Goal: Transaction & Acquisition: Obtain resource

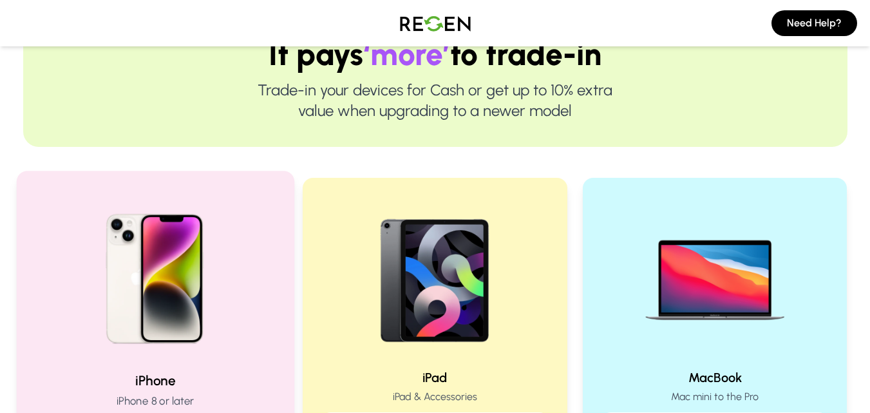
scroll to position [129, 0]
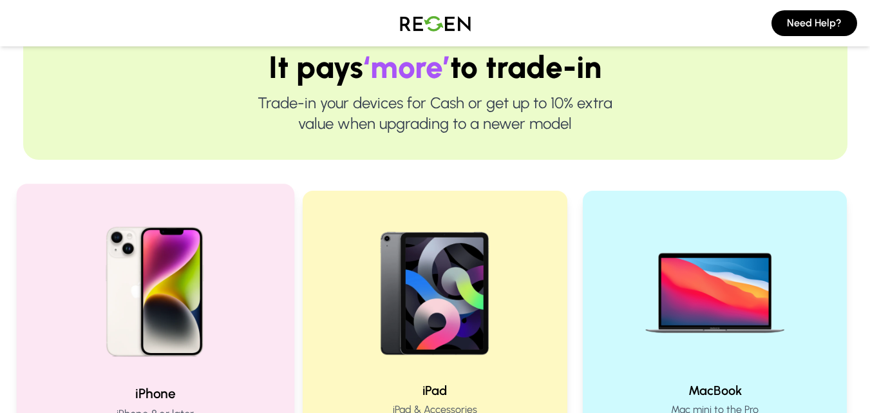
click at [228, 267] on img at bounding box center [154, 286] width 173 height 173
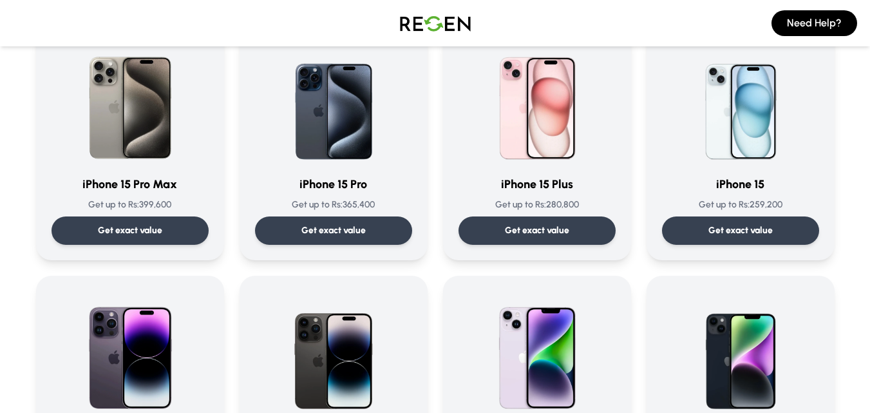
scroll to position [133, 0]
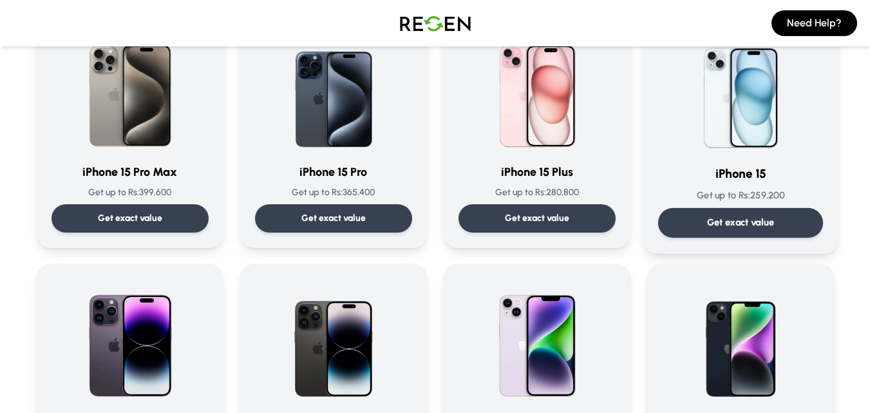
click at [740, 216] on p "Get exact value" at bounding box center [741, 223] width 68 height 14
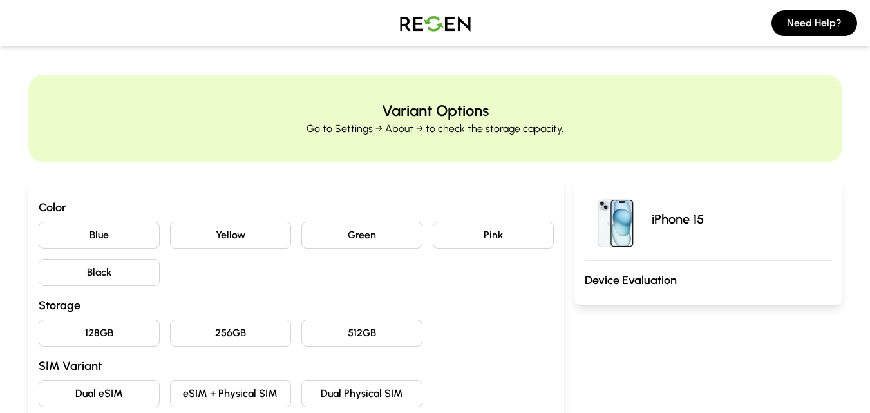
click at [111, 238] on button "Blue" at bounding box center [99, 235] width 121 height 27
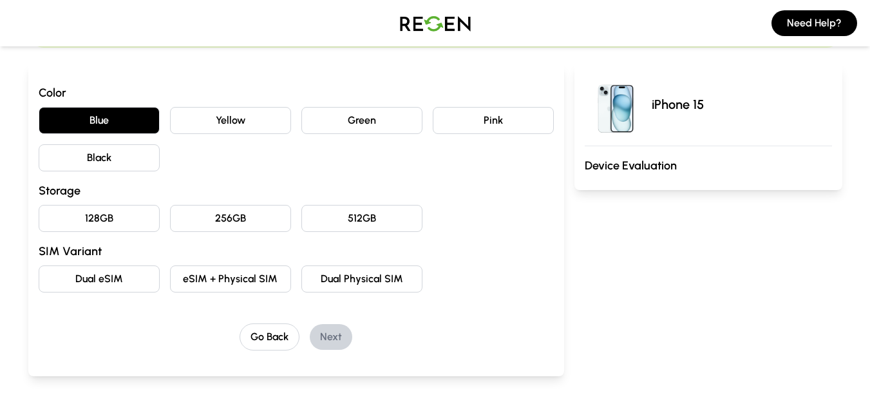
scroll to position [116, 0]
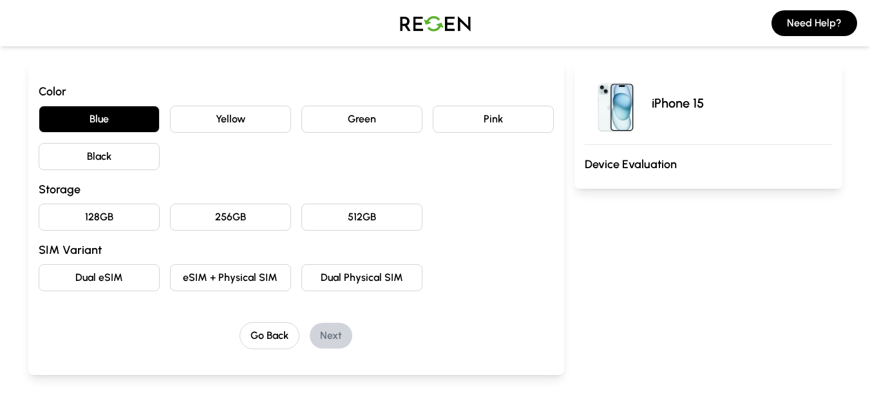
click at [126, 222] on button "128GB" at bounding box center [99, 217] width 121 height 27
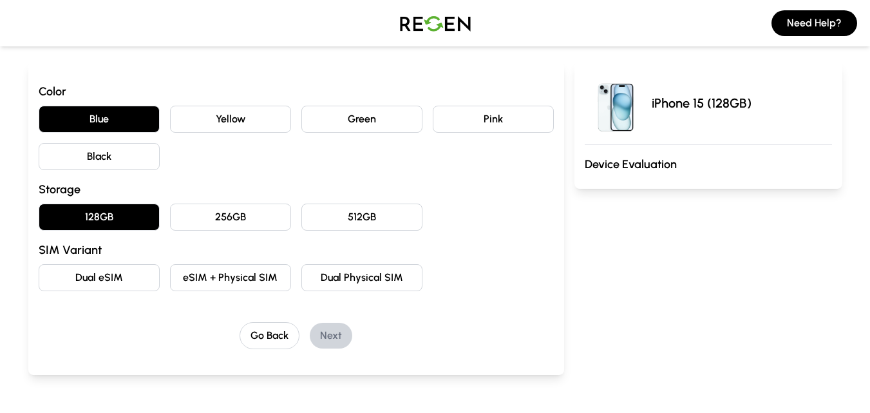
click at [221, 284] on button "eSIM + Physical SIM" at bounding box center [230, 277] width 121 height 27
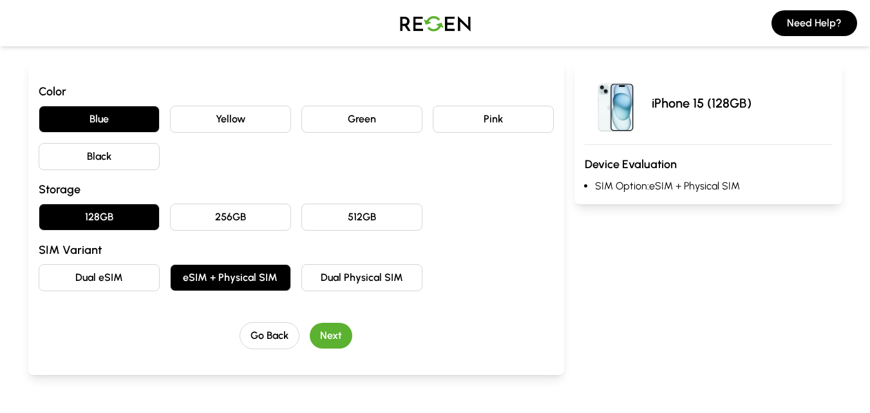
click at [324, 336] on button "Next" at bounding box center [331, 336] width 43 height 26
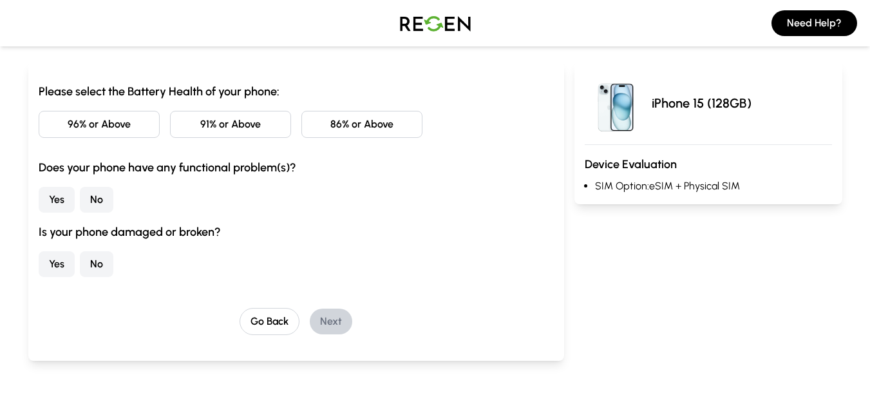
click at [333, 128] on button "86% or Above" at bounding box center [361, 124] width 121 height 27
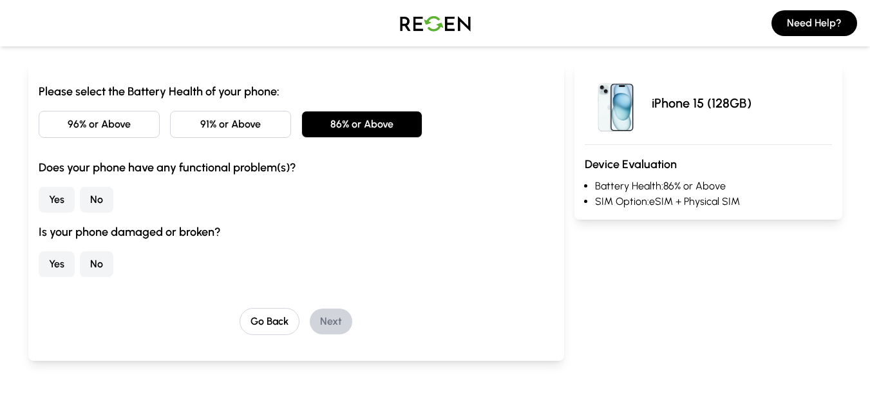
click at [90, 205] on button "No" at bounding box center [96, 200] width 33 height 26
click at [85, 257] on button "No" at bounding box center [96, 264] width 33 height 26
click at [330, 321] on button "Next" at bounding box center [331, 322] width 43 height 26
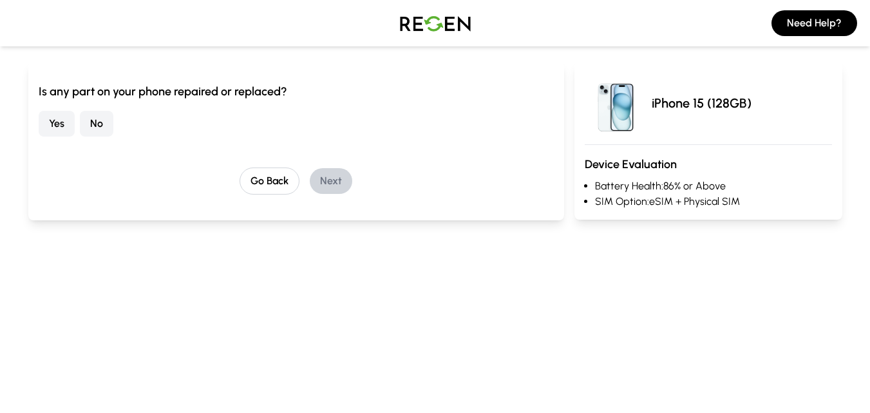
click at [91, 118] on button "No" at bounding box center [96, 124] width 33 height 26
click at [347, 182] on button "Next" at bounding box center [331, 181] width 43 height 26
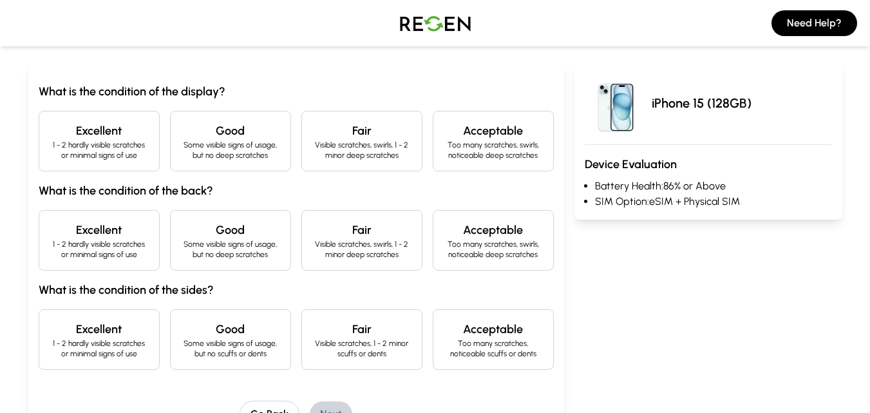
click at [119, 146] on p "1 - 2 hardly visible scratches or minimal signs of use" at bounding box center [99, 150] width 99 height 21
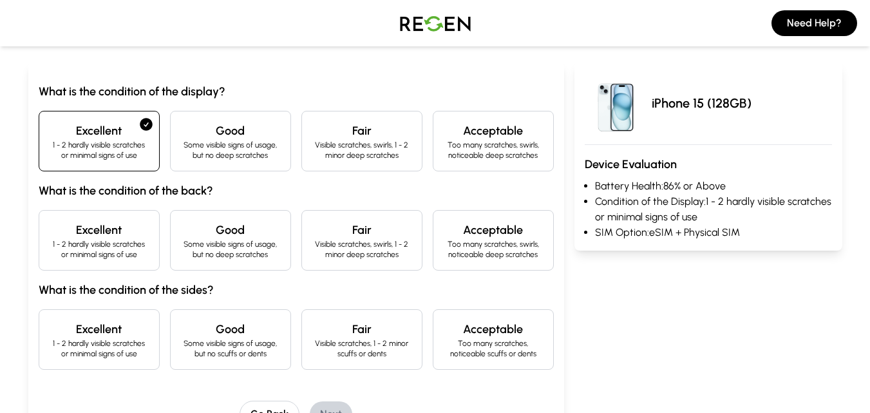
click at [133, 233] on h4 "Excellent" at bounding box center [99, 230] width 99 height 18
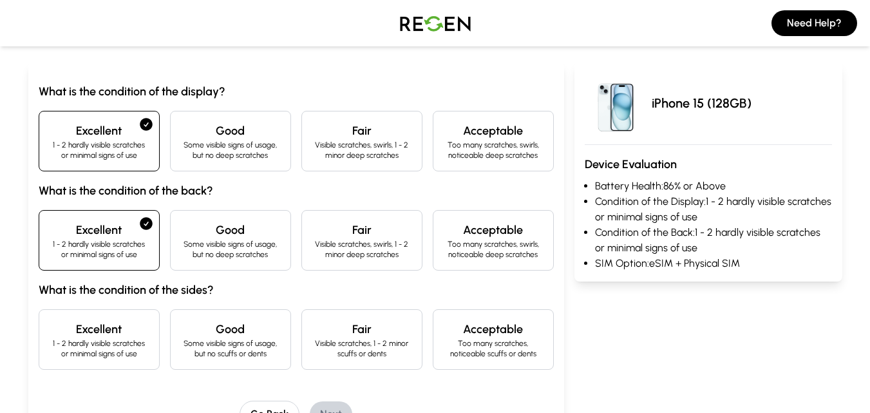
click at [150, 349] on div "Excellent 1 - 2 hardly visible scratches or minimal signs of use" at bounding box center [99, 339] width 121 height 61
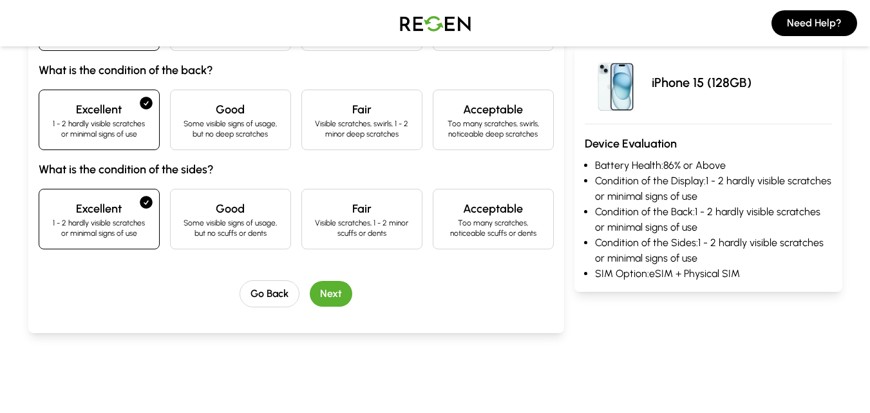
click at [330, 289] on button "Next" at bounding box center [331, 294] width 43 height 26
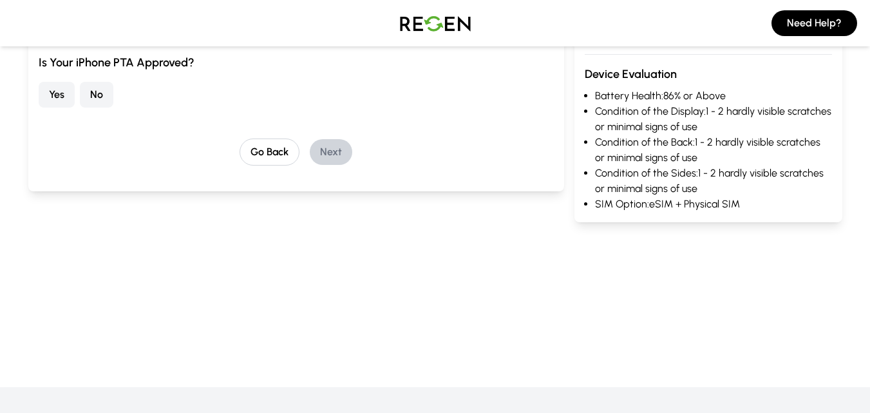
scroll to position [95, 0]
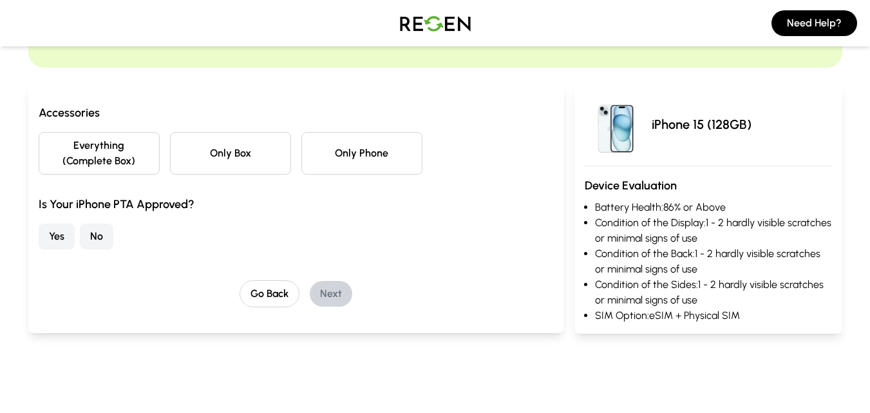
click at [99, 238] on button "No" at bounding box center [96, 237] width 33 height 26
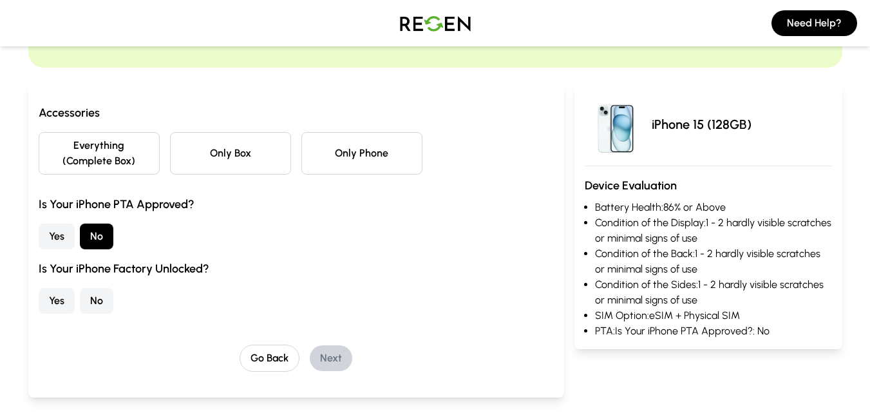
click at [224, 155] on button "Only Box" at bounding box center [230, 153] width 121 height 43
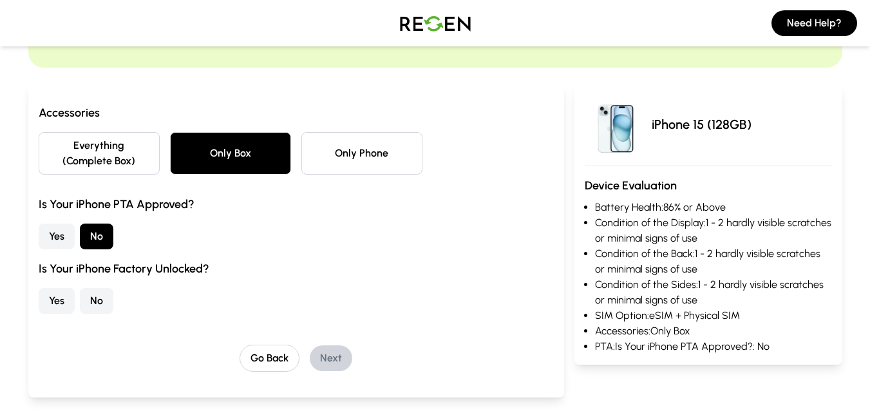
click at [368, 163] on button "Only Phone" at bounding box center [361, 153] width 121 height 43
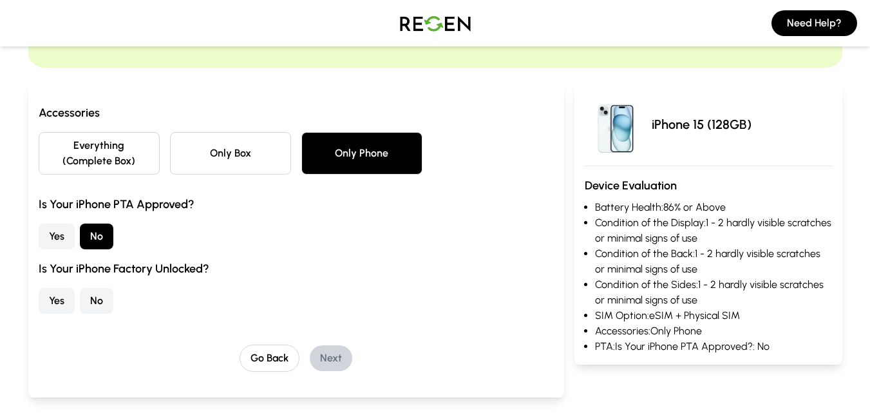
click at [233, 157] on button "Only Box" at bounding box center [230, 153] width 121 height 43
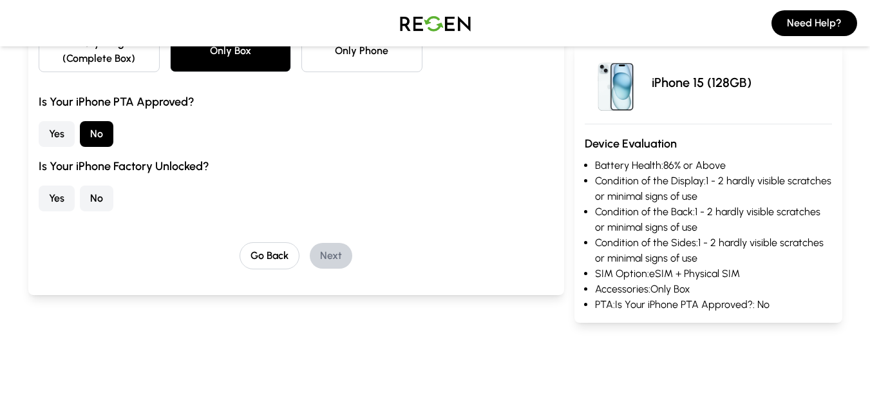
scroll to position [198, 0]
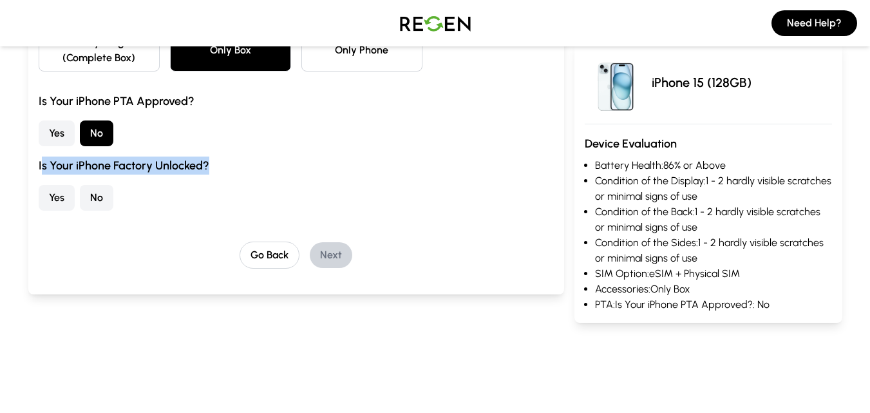
drag, startPoint x: 211, startPoint y: 168, endPoint x: 42, endPoint y: 162, distance: 169.5
click at [42, 162] on h3 "Is Your iPhone Factory Unlocked?" at bounding box center [296, 166] width 515 height 18
copy h3 "s Your iPhone Factory Unlocked?"
click at [257, 189] on div "Yes No" at bounding box center [296, 198] width 515 height 26
drag, startPoint x: 36, startPoint y: 164, endPoint x: 147, endPoint y: 201, distance: 117.3
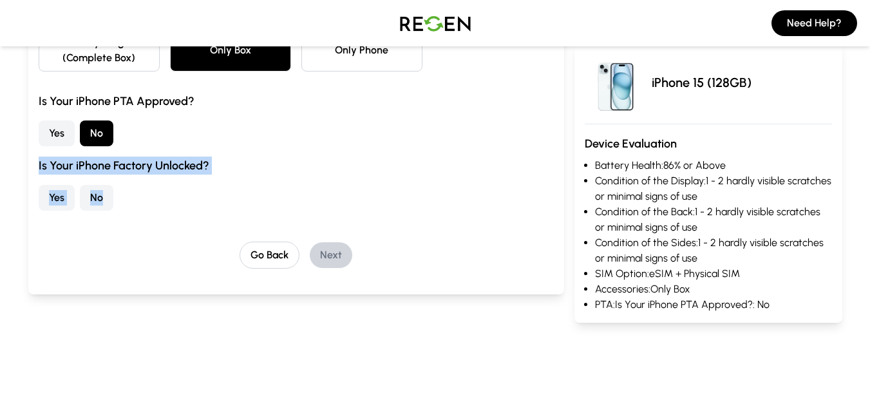
click at [147, 201] on div "Accessories Everything (Complete Box) Only Box Only Phone Is Your iPhone PTA Ap…" at bounding box center [296, 137] width 536 height 314
copy div "Is Your iPhone Factory Unlocked? Yes No"
click at [113, 191] on div "Yes No" at bounding box center [296, 198] width 515 height 26
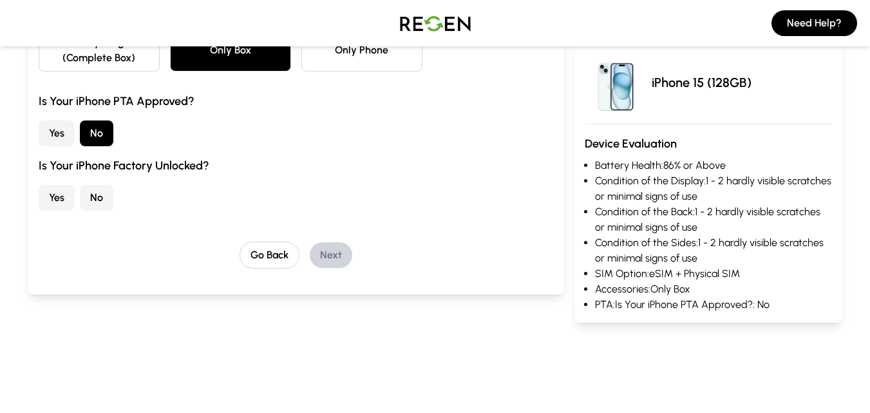
click at [103, 198] on button "No" at bounding box center [96, 198] width 33 height 26
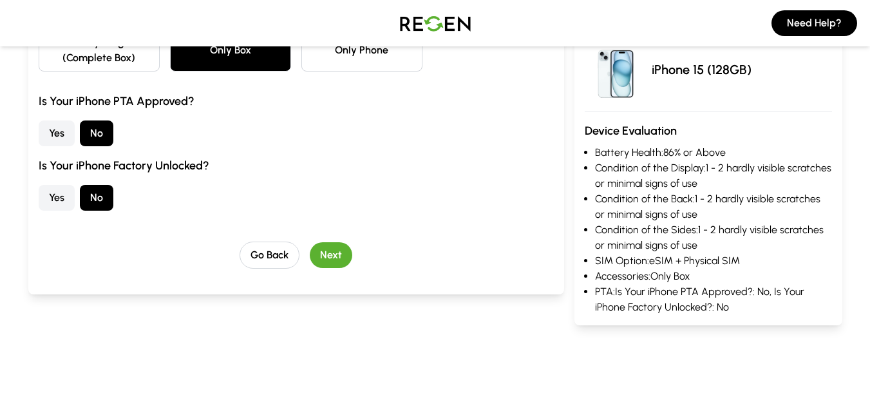
click at [333, 252] on button "Next" at bounding box center [331, 255] width 43 height 26
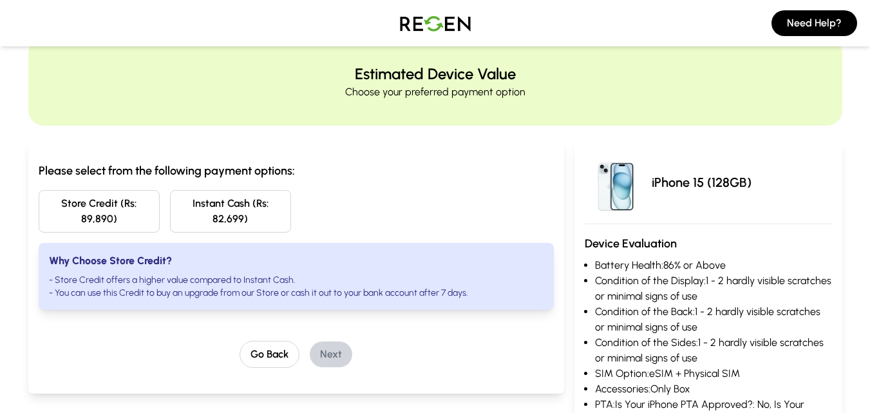
scroll to position [0, 0]
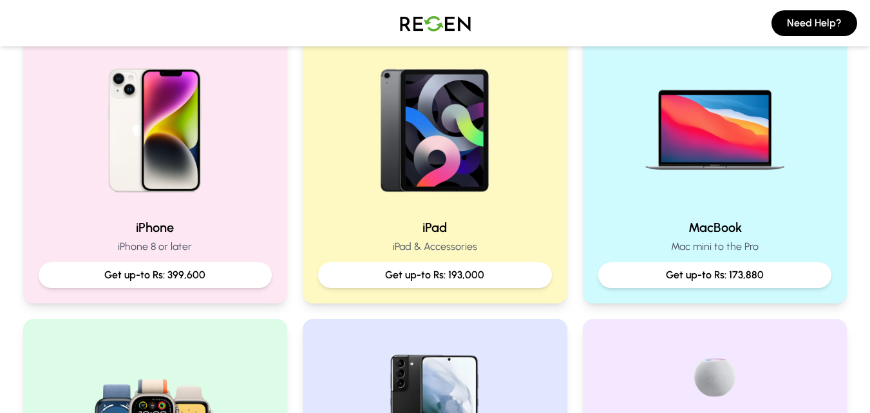
scroll to position [288, 0]
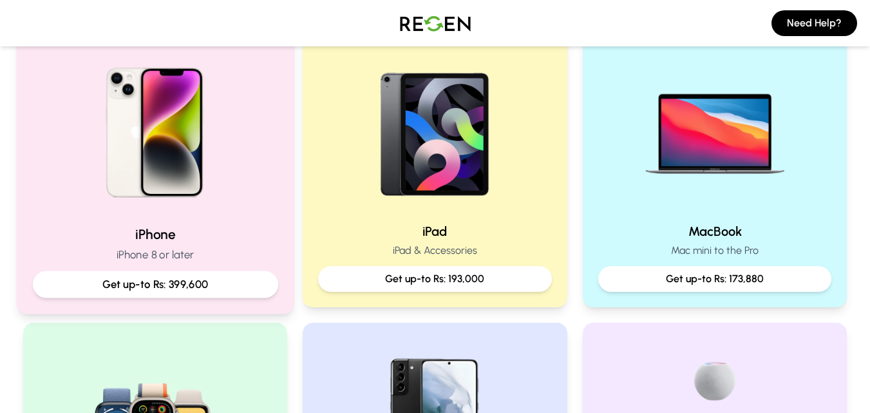
click at [233, 278] on p "Get up-to Rs: 399,600" at bounding box center [155, 284] width 224 height 16
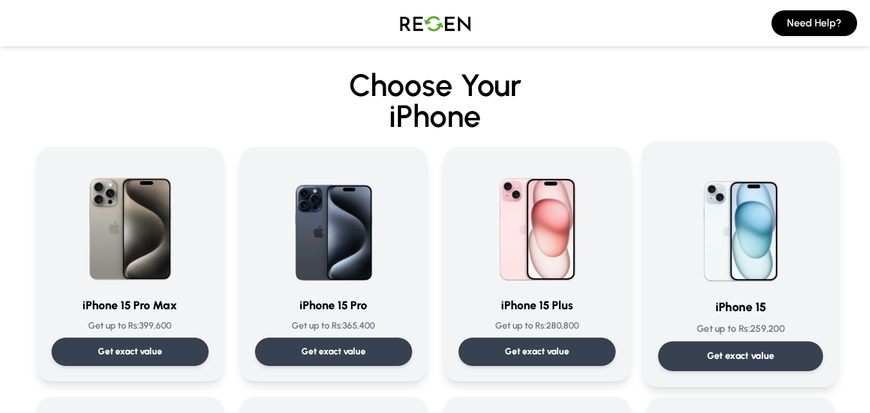
click at [730, 340] on div "iPhone 15 Get up to Rs: 259,200 Get exact value" at bounding box center [740, 264] width 165 height 214
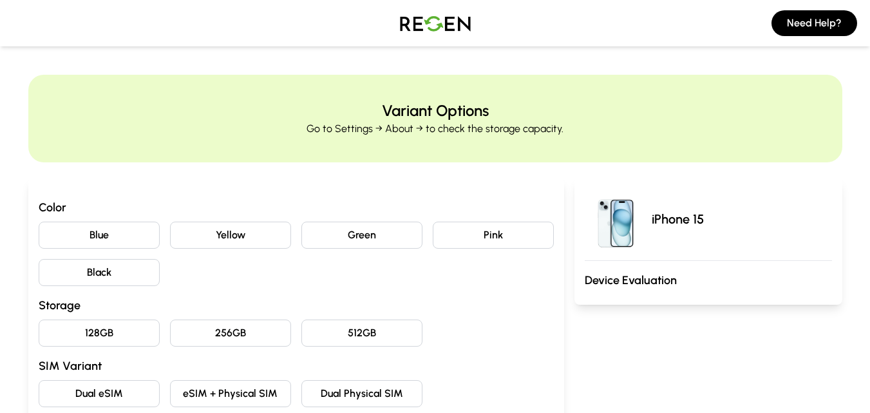
click at [90, 238] on button "Blue" at bounding box center [99, 235] width 121 height 27
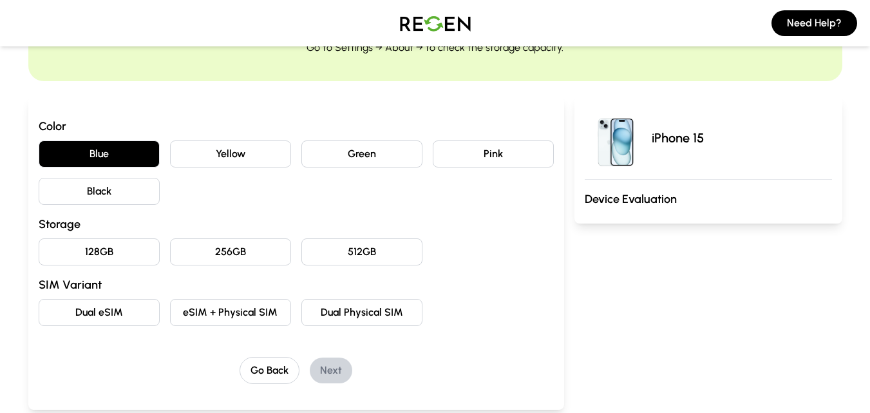
scroll to position [99, 0]
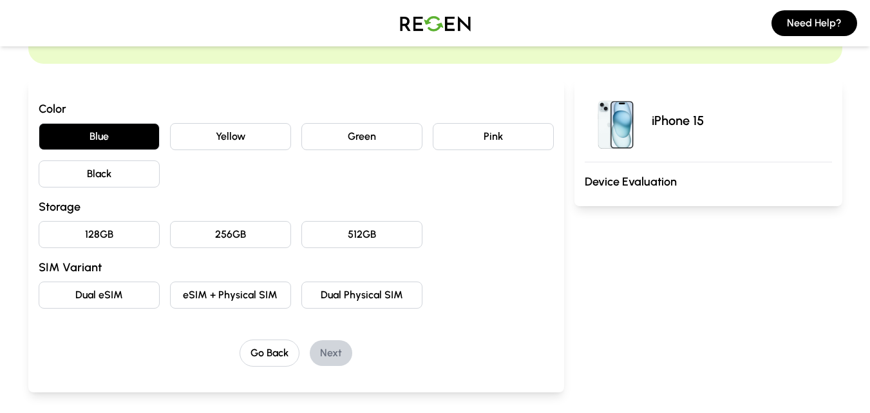
click at [144, 236] on button "128GB" at bounding box center [99, 234] width 121 height 27
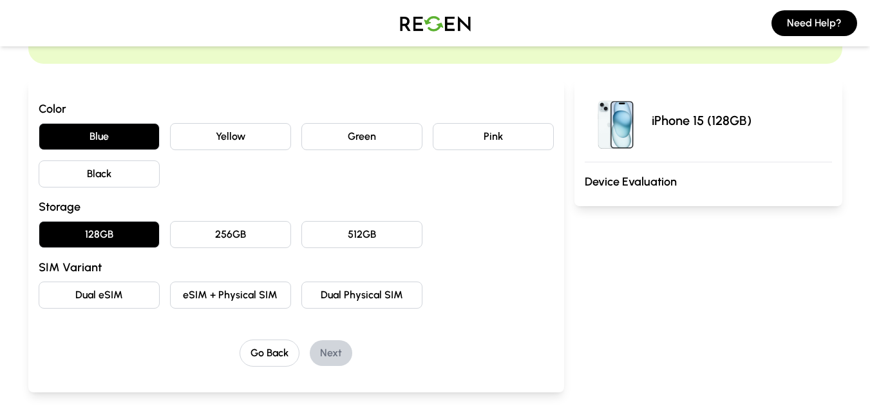
click at [234, 301] on button "eSIM + Physical SIM" at bounding box center [230, 294] width 121 height 27
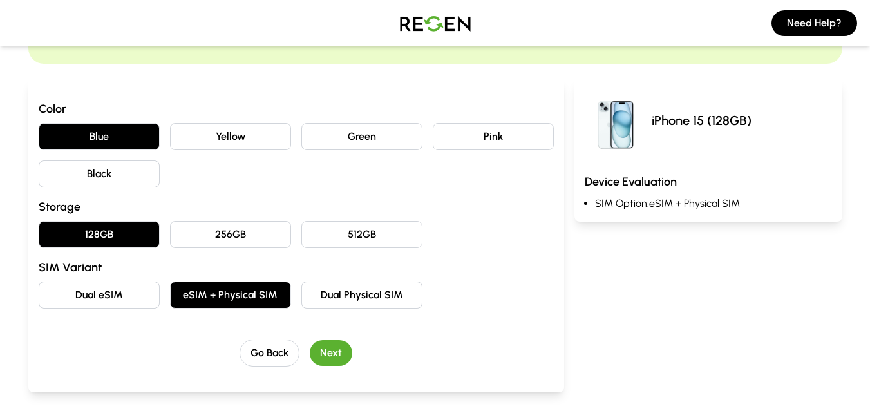
click at [334, 353] on button "Next" at bounding box center [331, 353] width 43 height 26
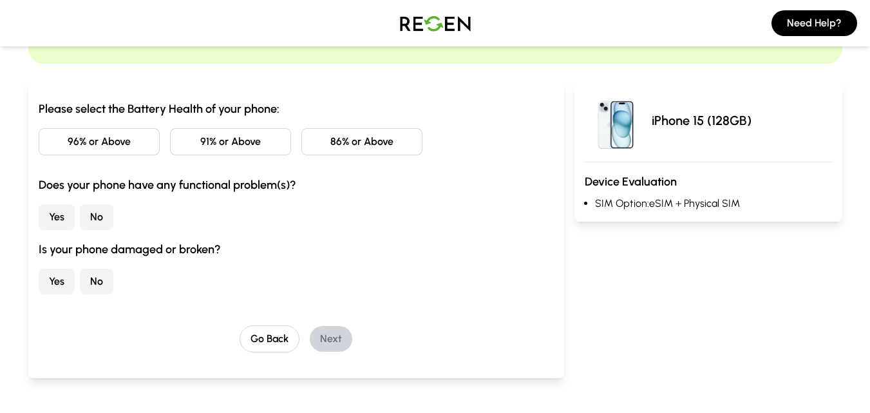
click at [359, 159] on div "Please select the Battery Health of your phone: 96% or Above 91% or Above 86% o…" at bounding box center [296, 197] width 515 height 195
click at [362, 148] on button "86% or Above" at bounding box center [361, 141] width 121 height 27
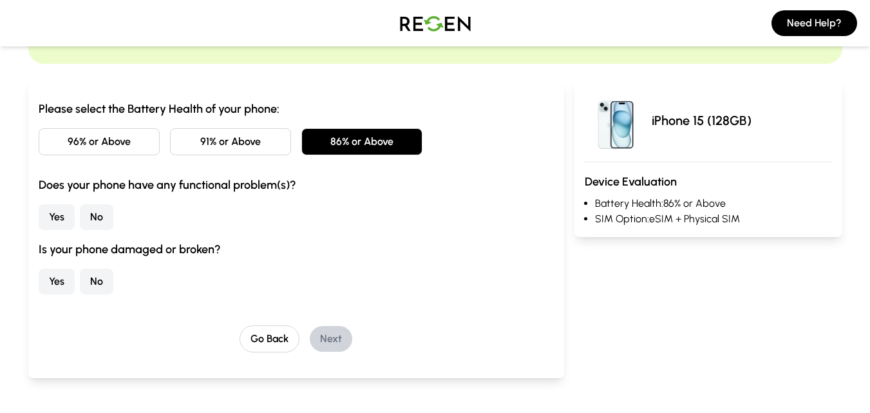
click at [97, 220] on button "No" at bounding box center [96, 217] width 33 height 26
click at [102, 283] on button "No" at bounding box center [96, 282] width 33 height 26
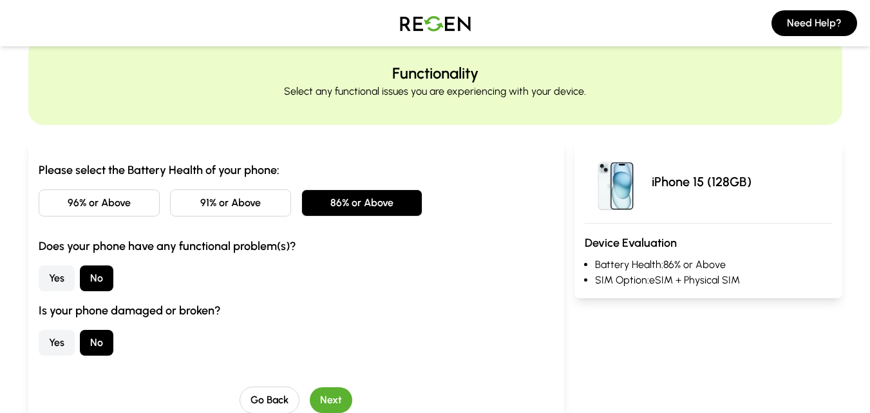
scroll to position [0, 0]
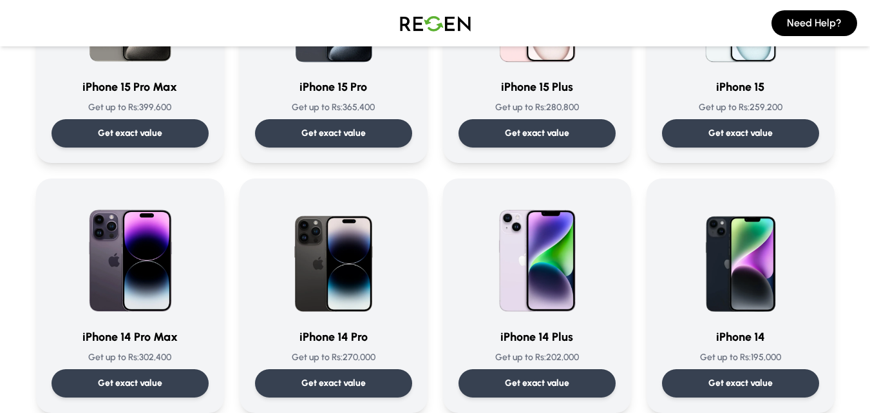
scroll to position [214, 0]
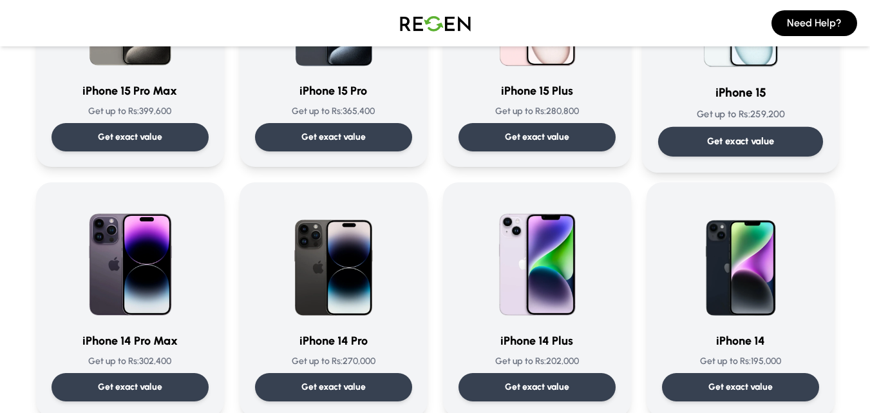
click at [743, 133] on div "Get exact value" at bounding box center [740, 142] width 165 height 30
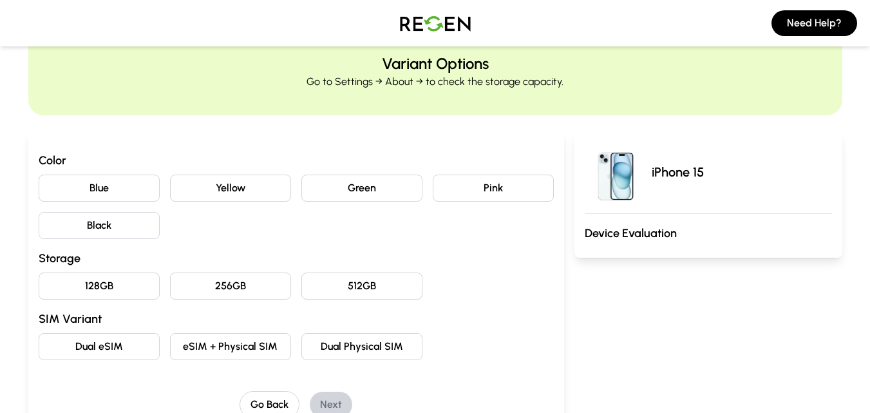
scroll to position [52, 0]
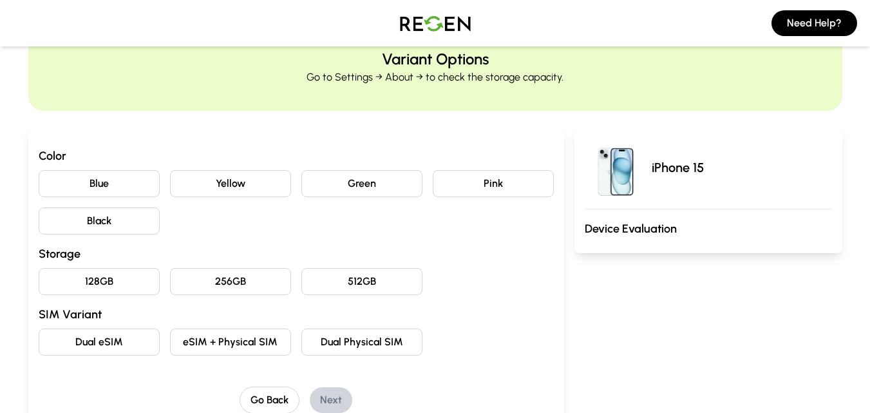
click at [115, 182] on button "Blue" at bounding box center [99, 183] width 121 height 27
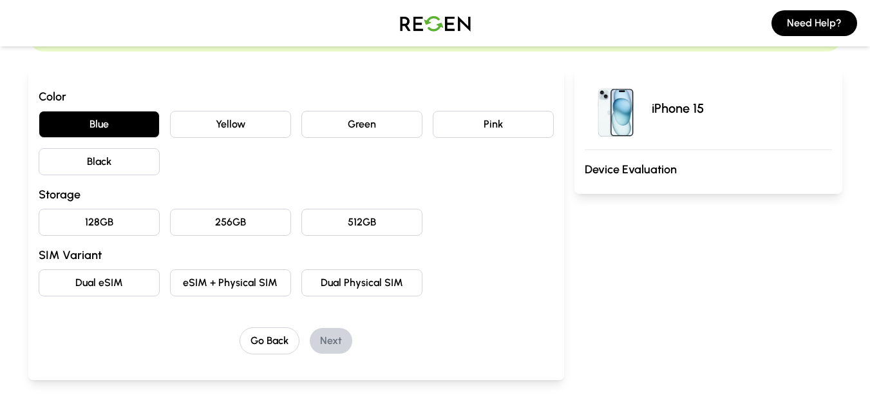
scroll to position [111, 0]
click at [139, 290] on button "Dual eSIM" at bounding box center [99, 282] width 121 height 27
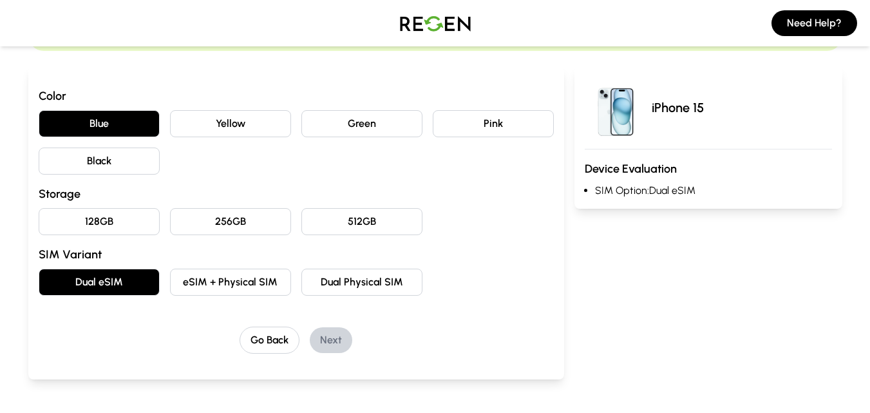
click at [130, 230] on button "128GB" at bounding box center [99, 221] width 121 height 27
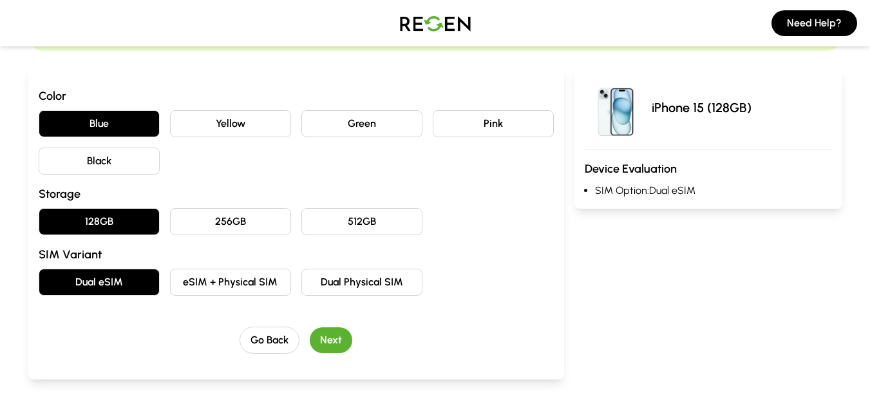
click at [338, 348] on button "Next" at bounding box center [331, 340] width 43 height 26
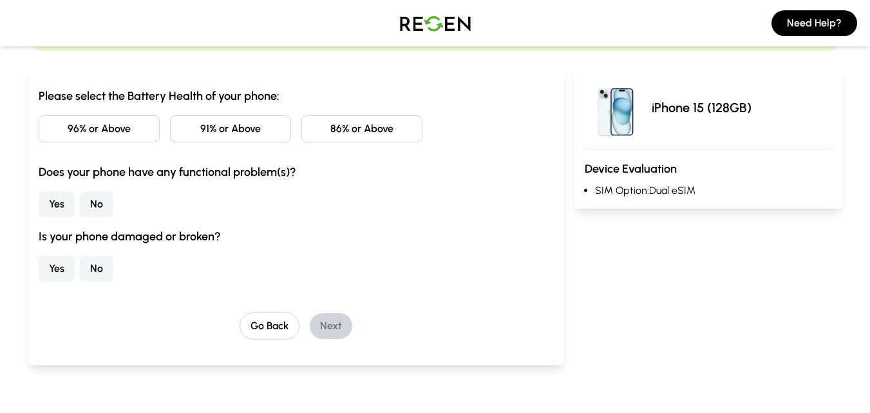
click at [314, 134] on button "86% or Above" at bounding box center [361, 128] width 121 height 27
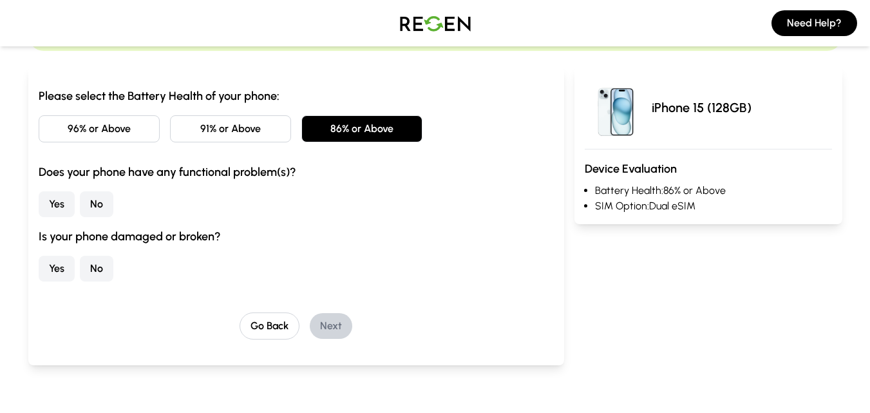
click at [102, 213] on button "No" at bounding box center [96, 204] width 33 height 26
click at [104, 257] on button "No" at bounding box center [96, 269] width 33 height 26
click at [349, 324] on button "Next" at bounding box center [331, 326] width 43 height 26
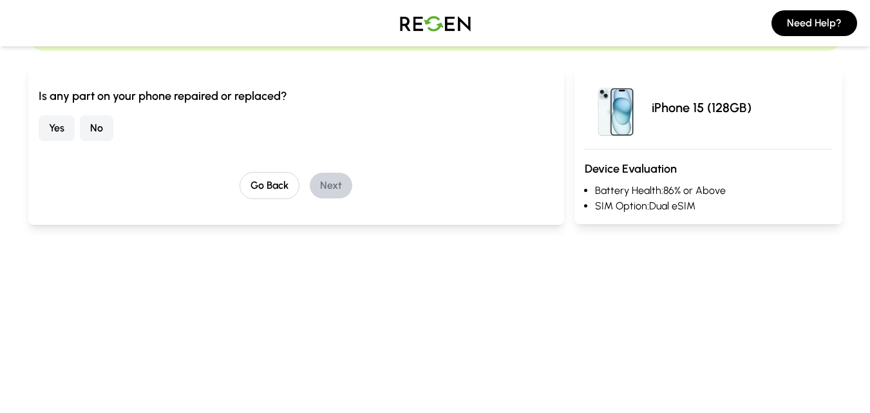
click at [98, 136] on button "No" at bounding box center [96, 128] width 33 height 26
click at [336, 187] on button "Next" at bounding box center [331, 186] width 43 height 26
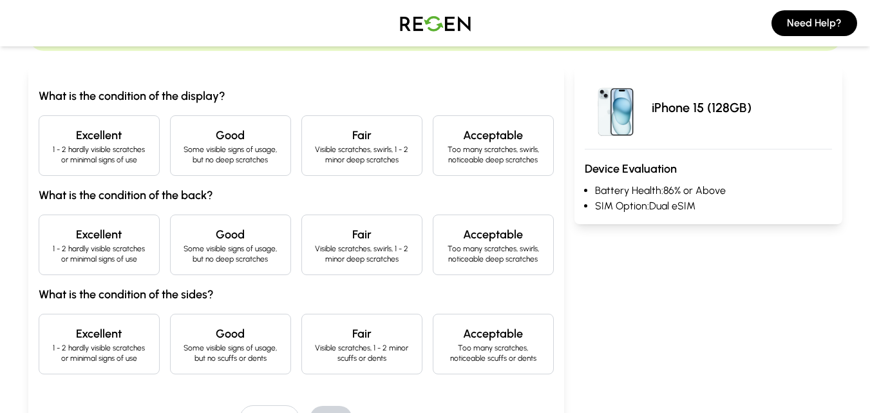
click at [100, 153] on p "1 - 2 hardly visible scratches or minimal signs of use" at bounding box center [99, 154] width 99 height 21
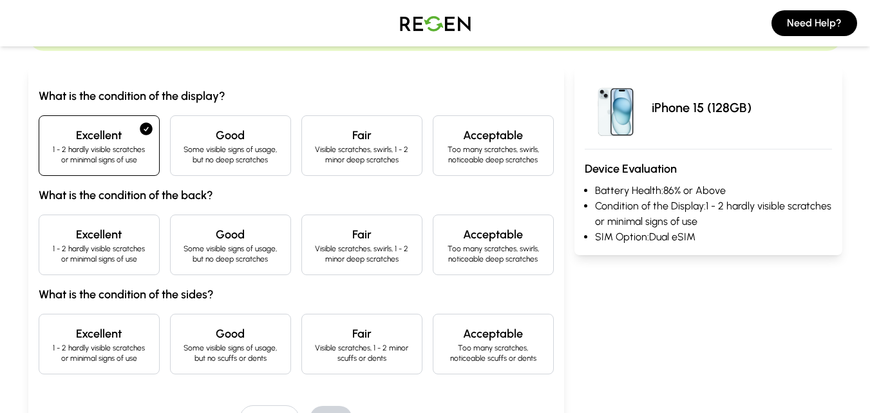
click at [104, 234] on h4 "Excellent" at bounding box center [99, 234] width 99 height 18
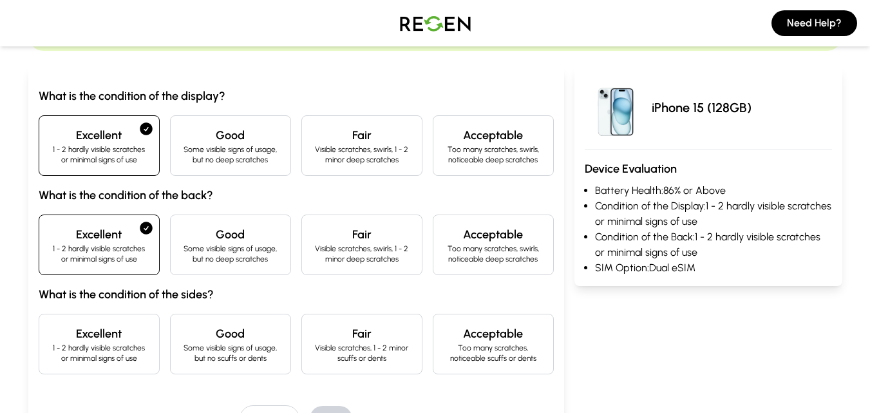
click at [106, 356] on p "1 - 2 hardly visible scratches or minimal signs of use" at bounding box center [99, 353] width 99 height 21
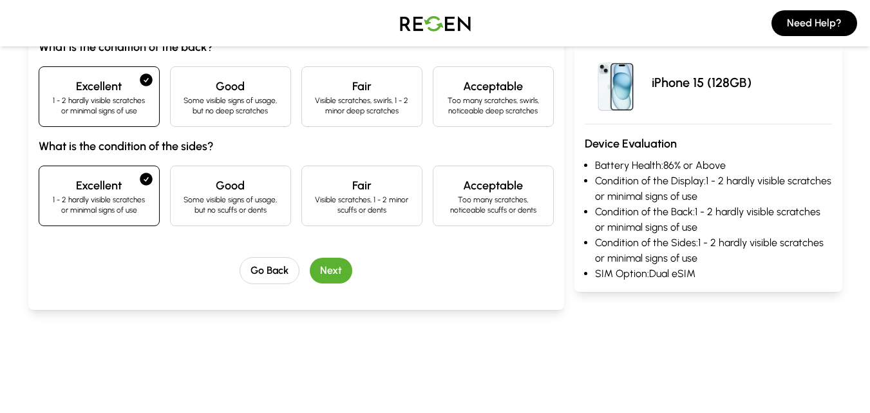
scroll to position [262, 0]
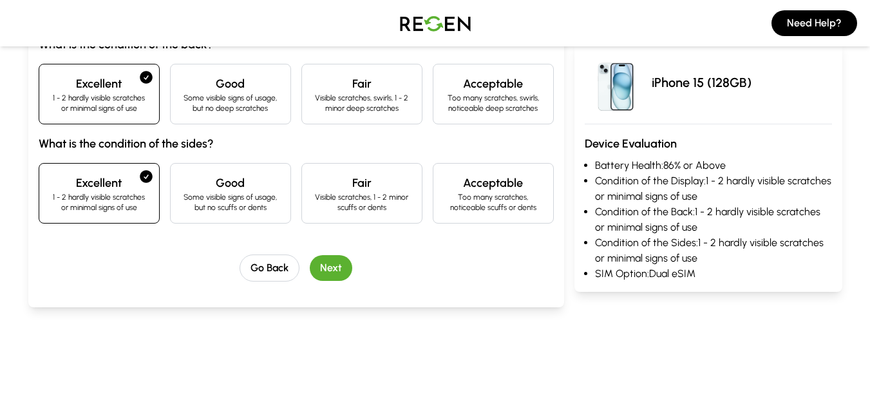
click at [334, 274] on button "Next" at bounding box center [331, 268] width 43 height 26
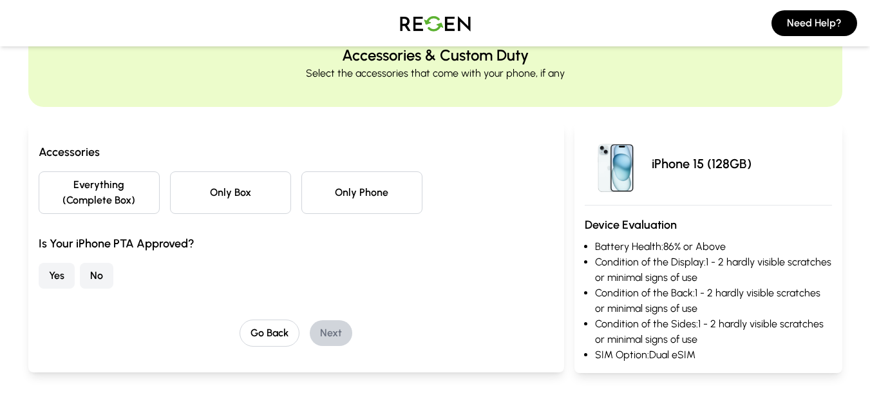
scroll to position [34, 0]
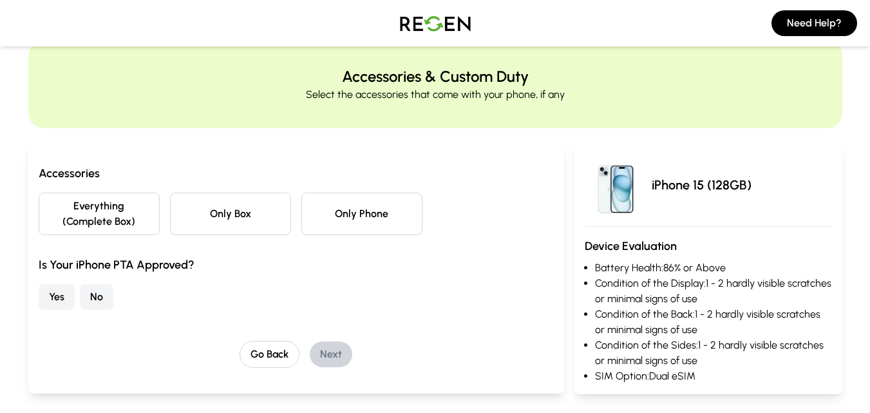
click at [264, 216] on button "Only Box" at bounding box center [230, 214] width 121 height 43
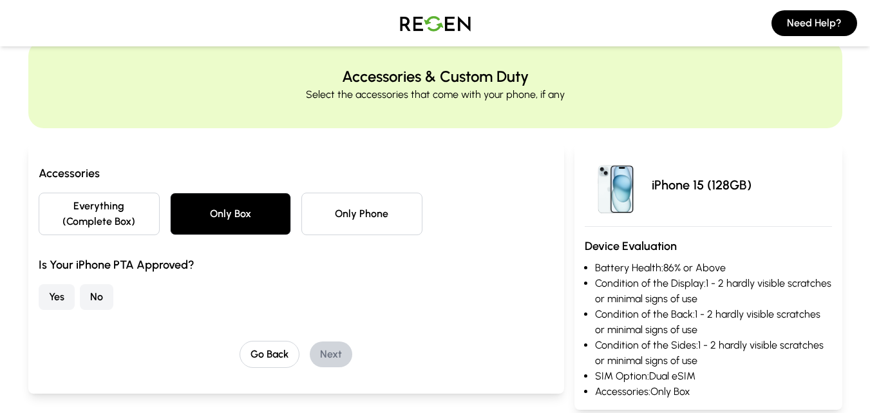
click at [96, 296] on button "No" at bounding box center [96, 297] width 33 height 26
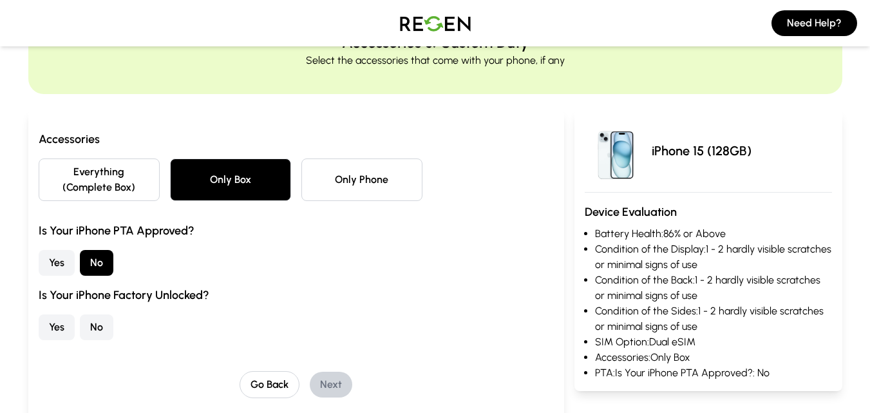
scroll to position [69, 0]
click at [90, 325] on button "No" at bounding box center [96, 327] width 33 height 26
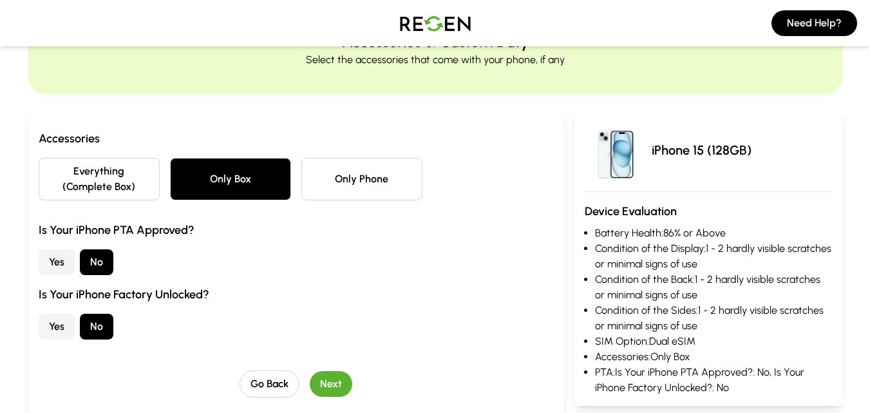
click at [321, 377] on button "Next" at bounding box center [331, 384] width 43 height 26
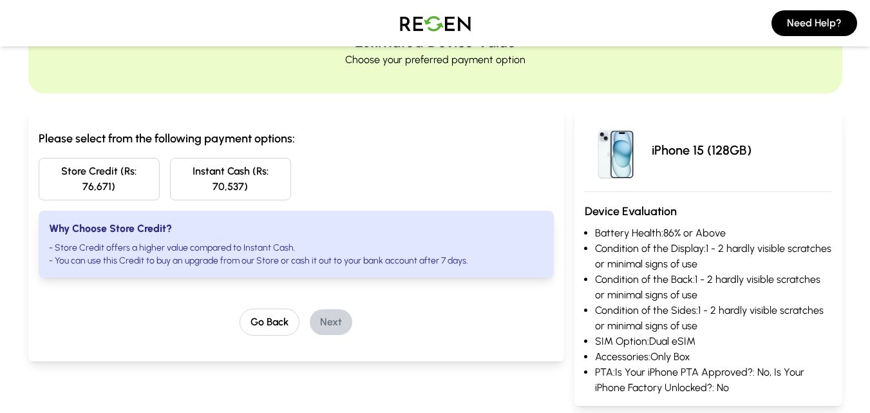
click at [261, 187] on button "Instant Cash (Rs: 70,537)" at bounding box center [230, 179] width 121 height 43
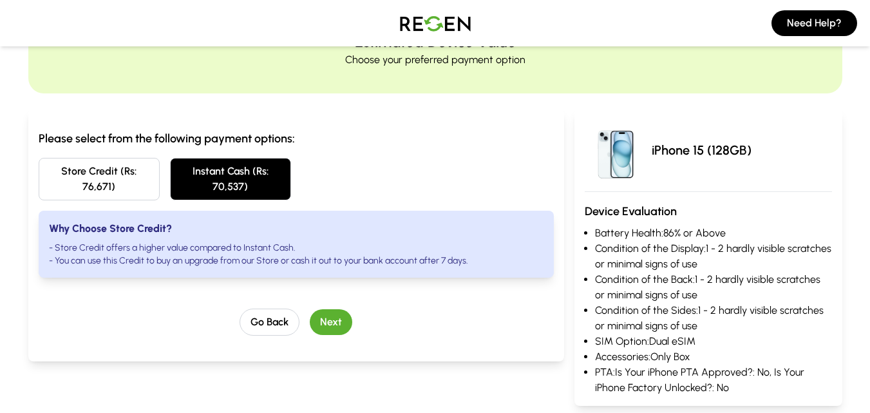
click at [332, 326] on button "Next" at bounding box center [331, 322] width 43 height 26
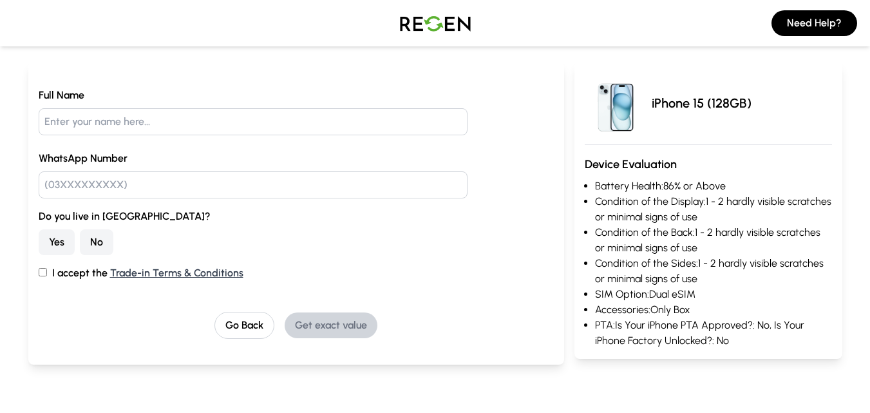
scroll to position [0, 0]
